Goal: Transaction & Acquisition: Subscribe to service/newsletter

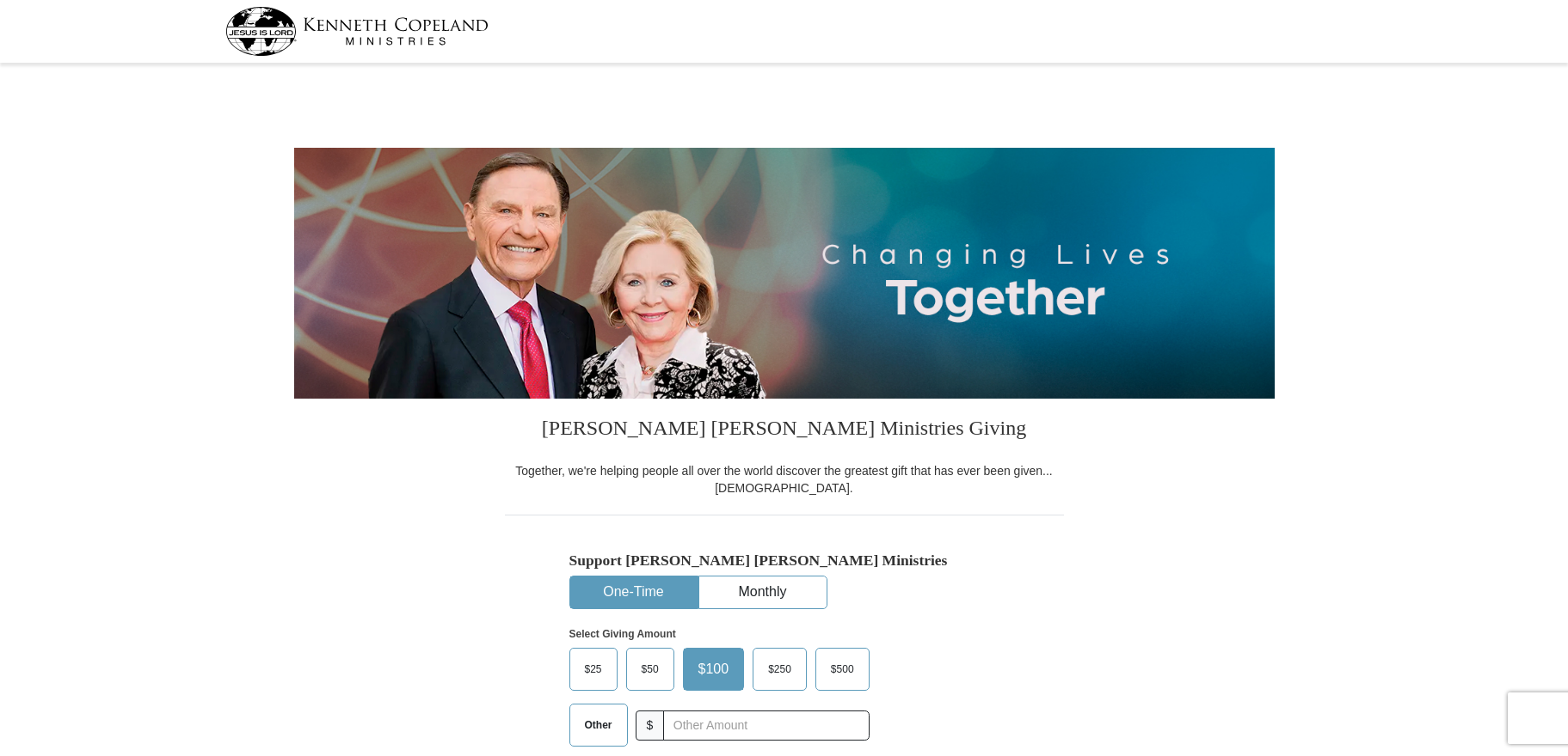
select select "SC"
click at [749, 591] on button "Monthly" at bounding box center [762, 593] width 127 height 32
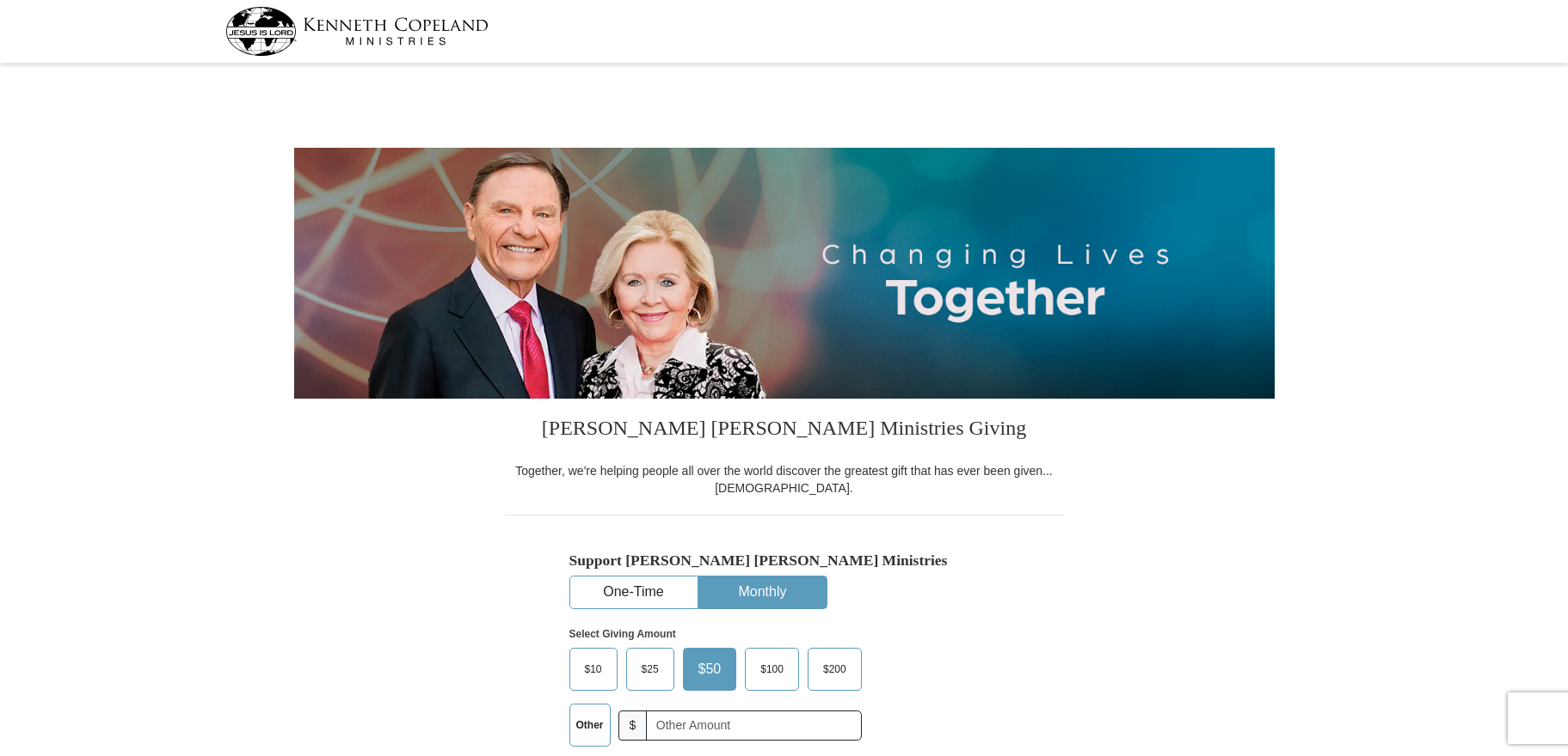
scroll to position [344, 0]
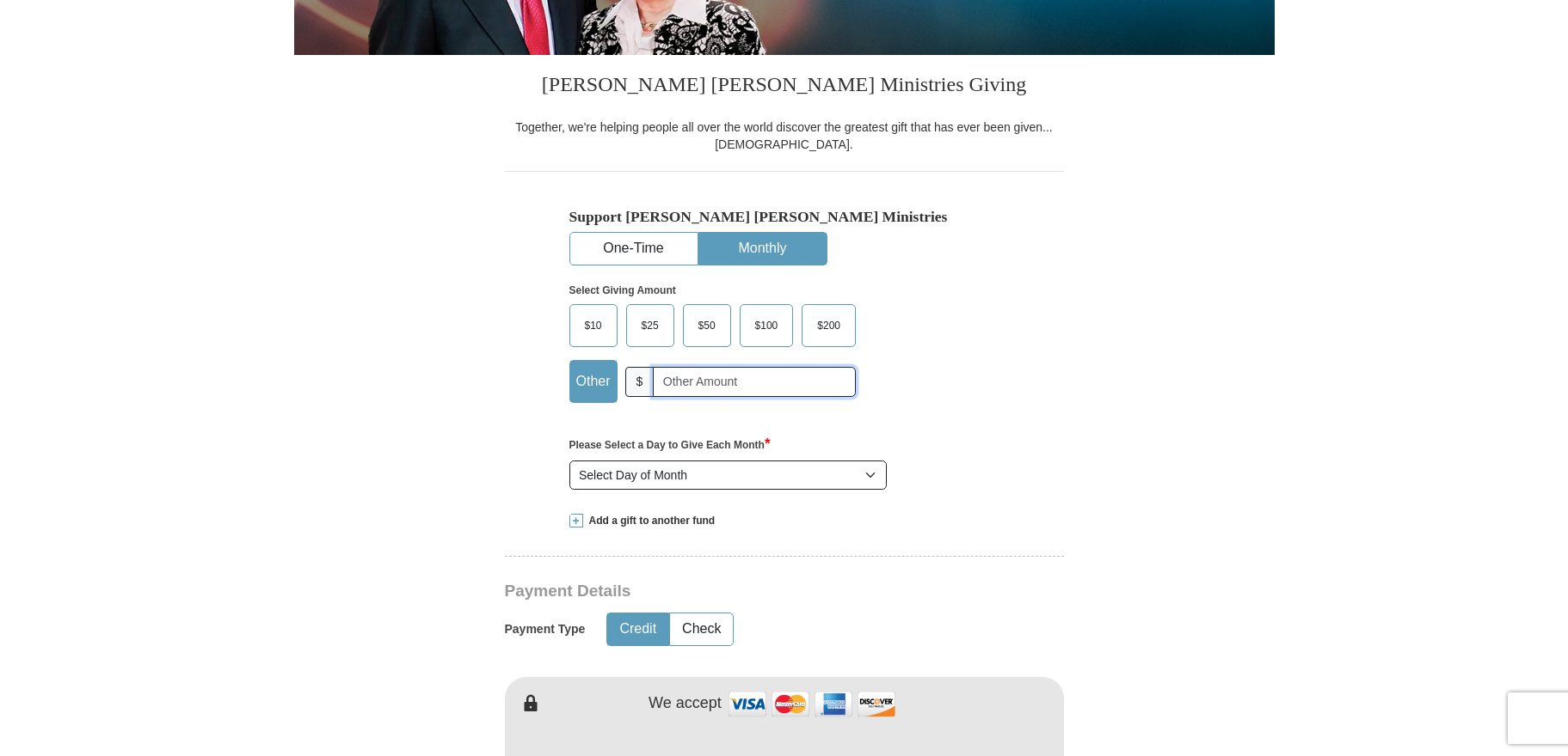
click at [676, 391] on input "text" at bounding box center [754, 382] width 203 height 31
type input "5.00"
click at [742, 477] on select "Select Day of Month 1 2 3 4 5 6 7 8 9 10 11 12 13 14 15 16 17 18 19 20 21 22 23…" at bounding box center [728, 475] width 318 height 30
select select "25"
click at [569, 462] on select "Select Day of Month 1 2 3 4 5 6 7 8 9 10 11 12 13 14 15 16 17 18 19 20 21 22 23…" at bounding box center [728, 475] width 318 height 30
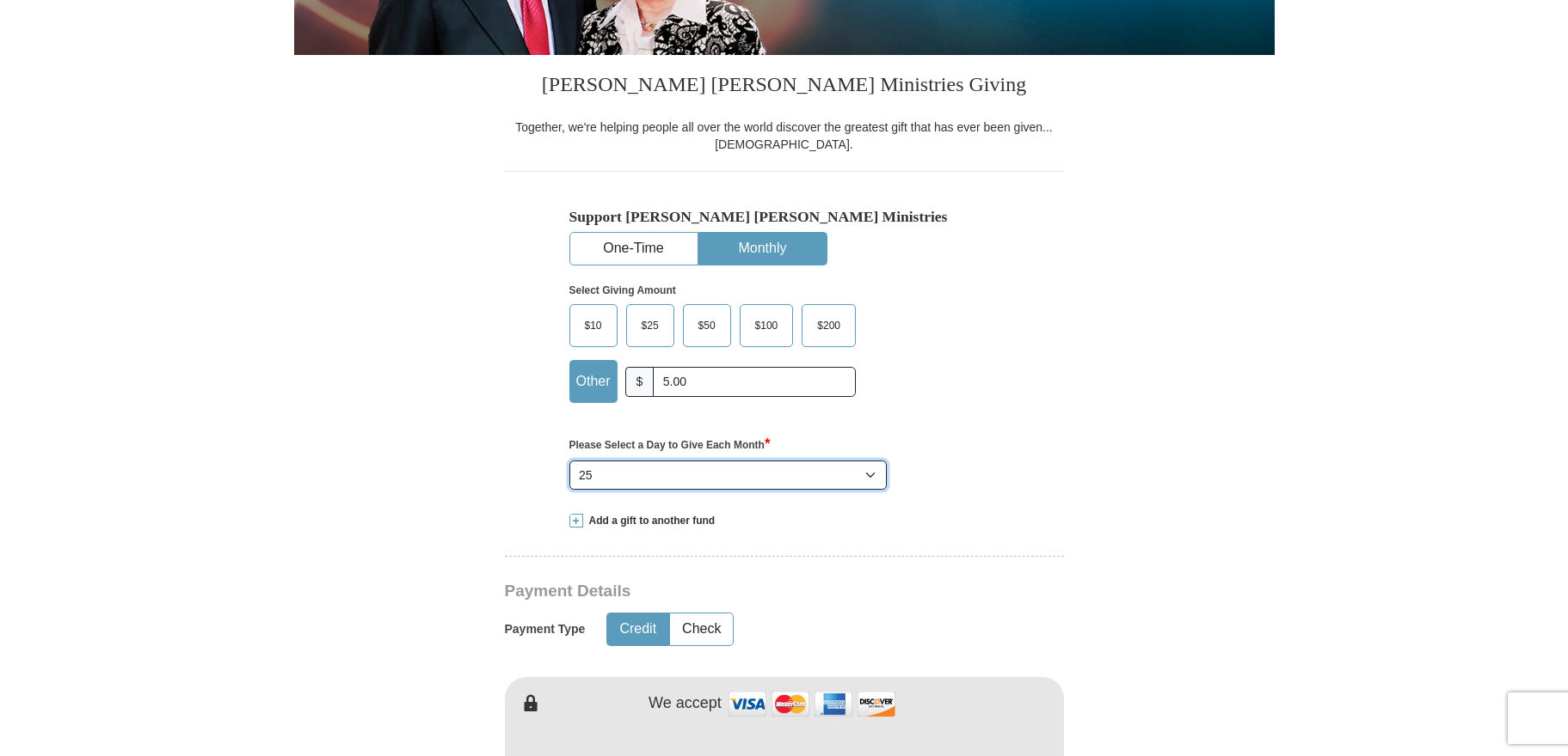
scroll to position [687, 0]
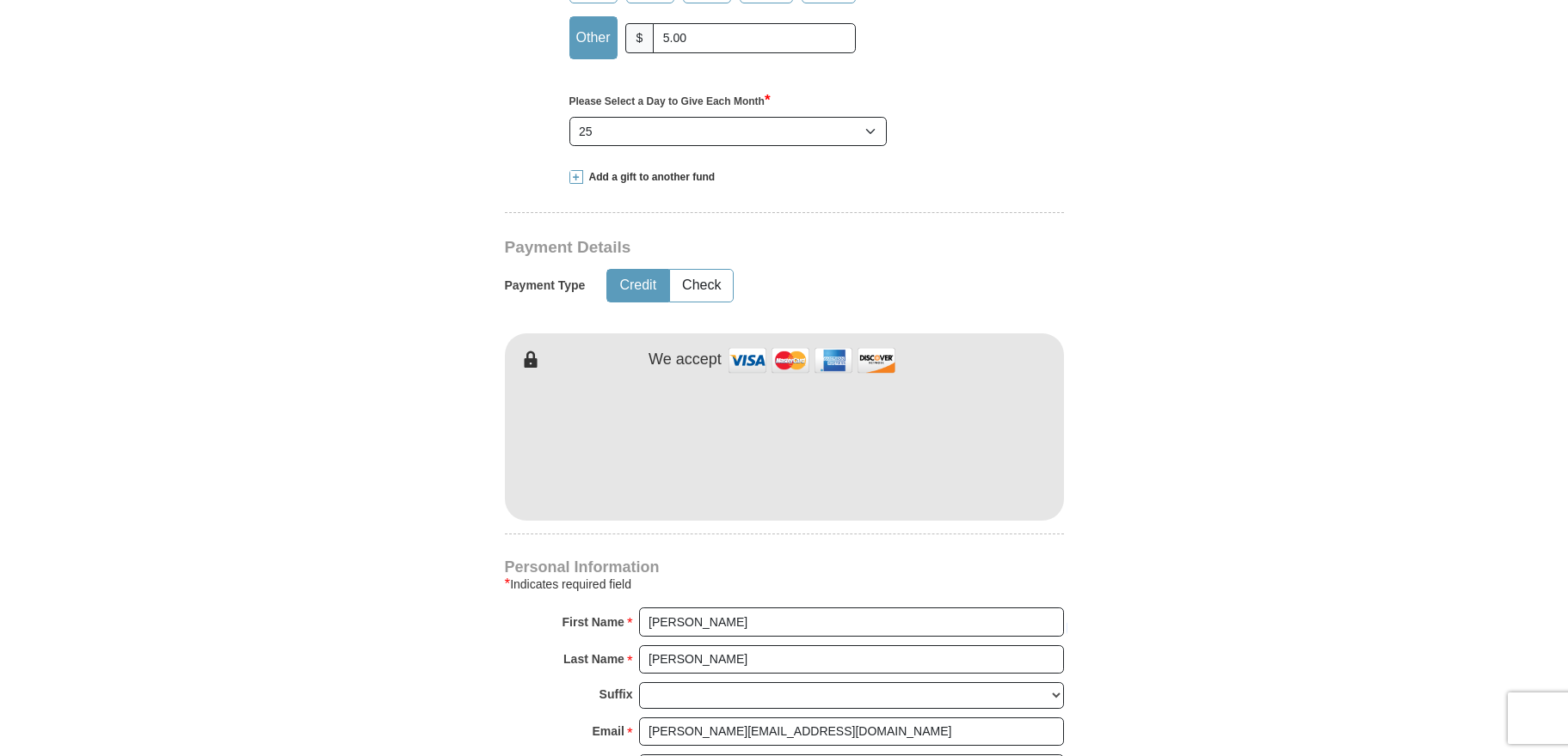
click at [1203, 476] on form "Kenneth Copeland Ministries Giving Together, we're helping people all over the …" at bounding box center [784, 390] width 980 height 2018
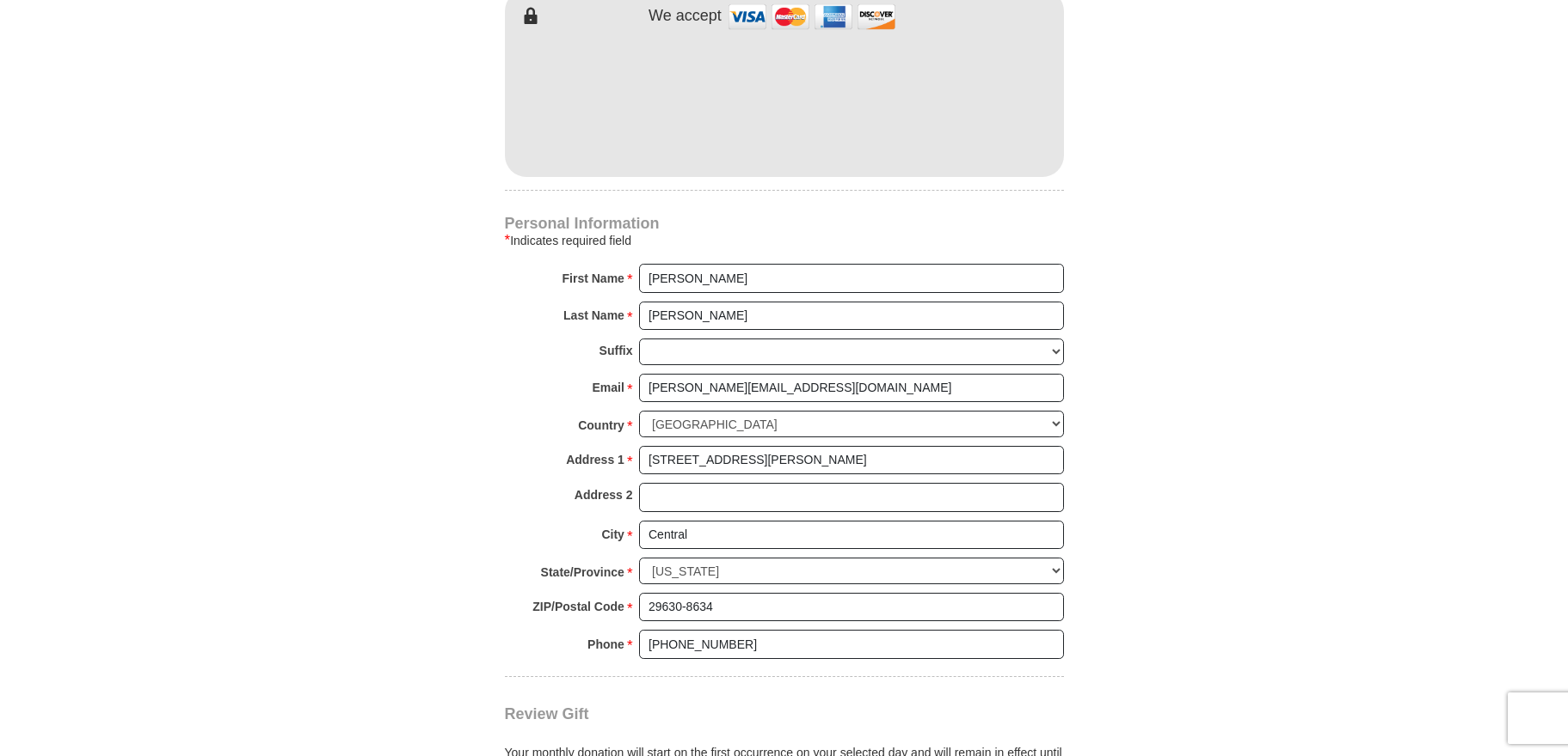
scroll to position [1375, 0]
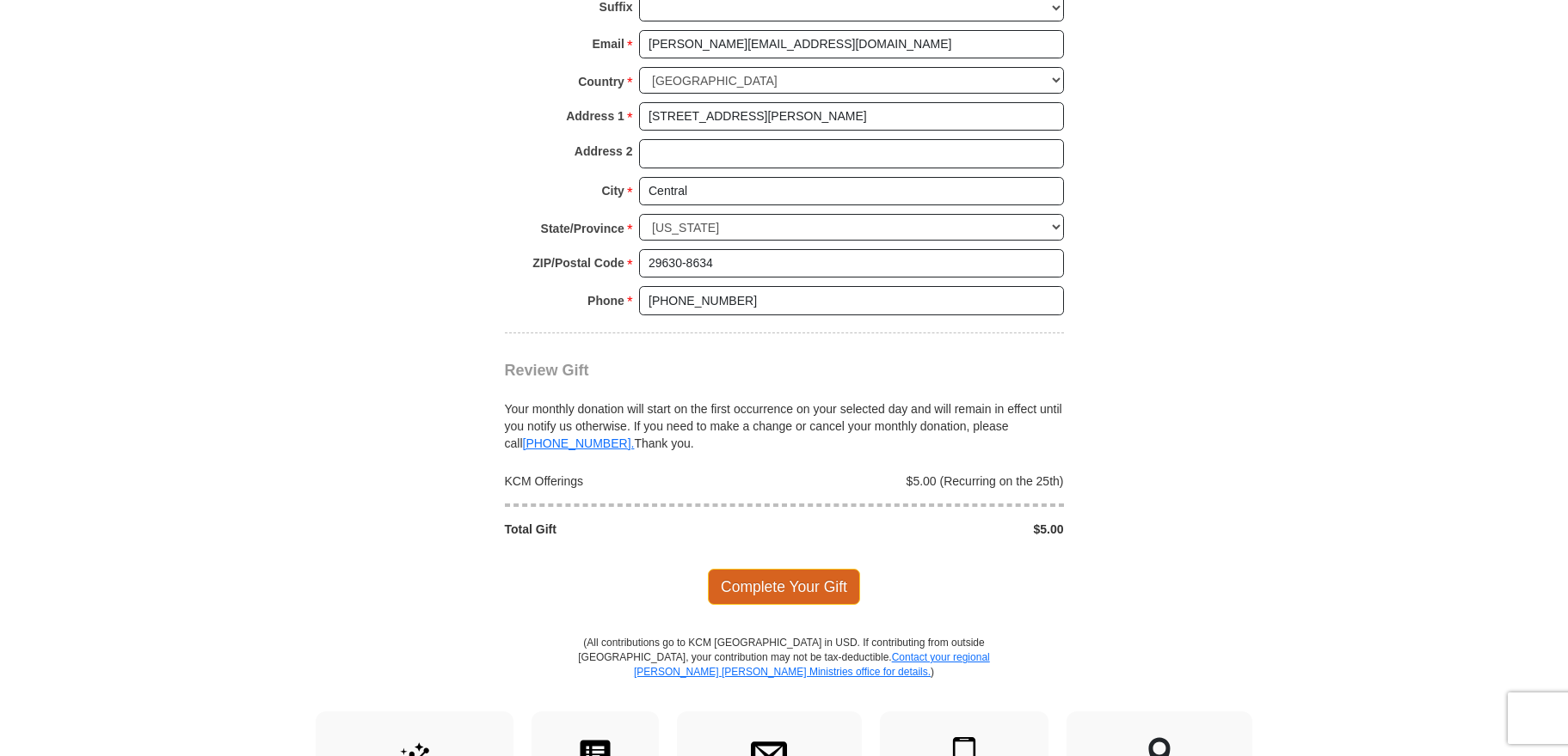
click at [805, 590] on span "Complete Your Gift" at bounding box center [784, 587] width 153 height 36
